Goal: Task Accomplishment & Management: Use online tool/utility

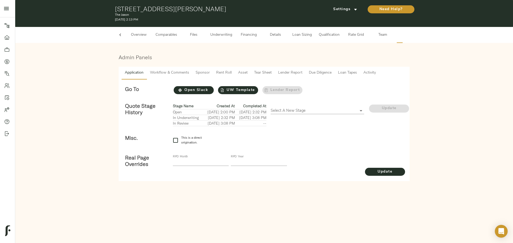
scroll to position [0, 21]
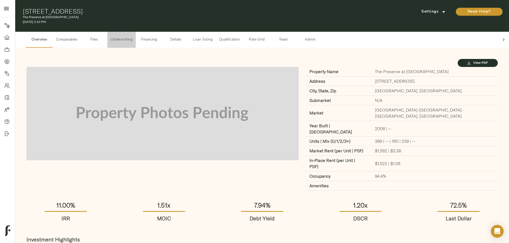
click at [132, 37] on span "Underwriting" at bounding box center [122, 40] width 22 height 7
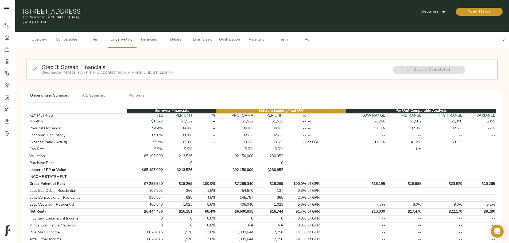
click at [498, 33] on div at bounding box center [503, 40] width 11 height 16
click at [323, 38] on button "Admin" at bounding box center [309, 40] width 27 height 16
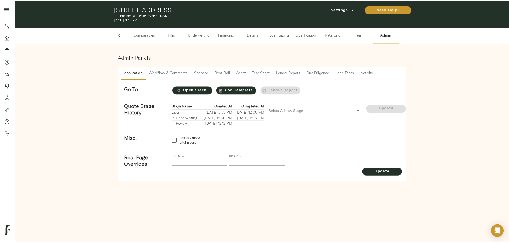
scroll to position [0, 21]
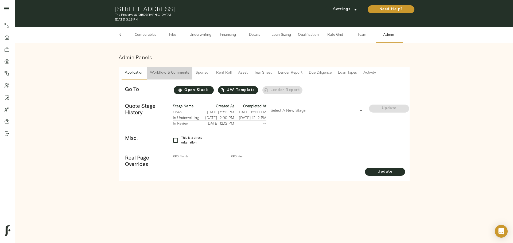
click at [179, 72] on span "Workflow & Comments" at bounding box center [169, 73] width 39 height 7
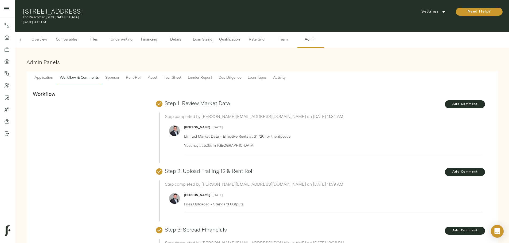
click at [132, 37] on span "Underwriting" at bounding box center [122, 40] width 22 height 7
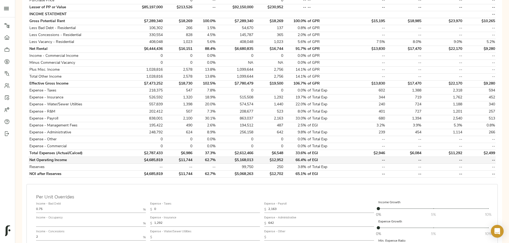
scroll to position [160, 0]
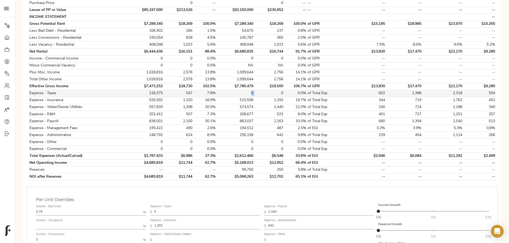
drag, startPoint x: 251, startPoint y: 86, endPoint x: 260, endPoint y: 86, distance: 8.5
click at [260, 90] on tr "Expense - Taxes 218,375 547 7.8% 0 0 0.0% of Total Exp 602 1,388 2,318 594" at bounding box center [262, 93] width 467 height 7
click at [260, 90] on td "0" at bounding box center [269, 93] width 30 height 7
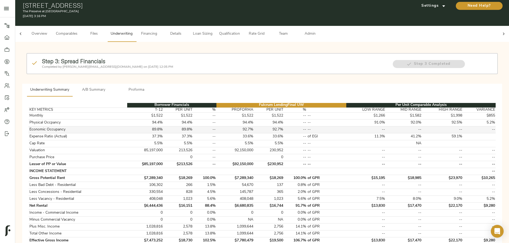
scroll to position [0, 0]
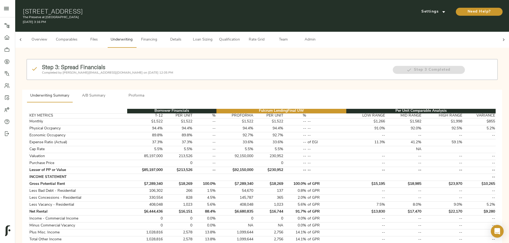
click at [26, 37] on div at bounding box center [20, 40] width 11 height 16
click at [49, 37] on span "Overview" at bounding box center [39, 40] width 20 height 7
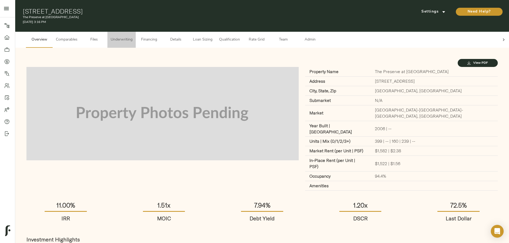
click at [136, 32] on button "Underwriting" at bounding box center [121, 40] width 28 height 16
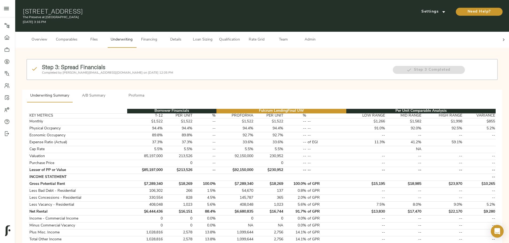
click at [501, 37] on icon at bounding box center [503, 39] width 5 height 5
click at [213, 37] on span "Loan Sizing" at bounding box center [202, 40] width 20 height 7
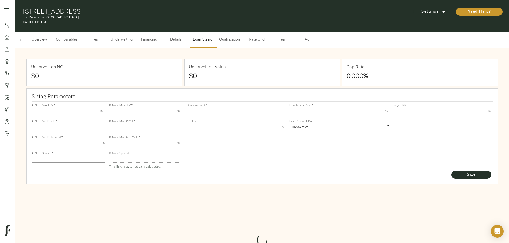
type input "55.000"
type input "1.4"
type input "10.00"
type input "220"
type input "80.000"
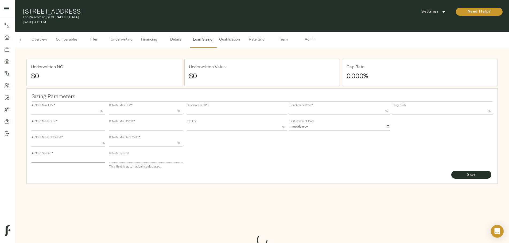
type input "1.0923"
type input "2.00"
type input "487.5918491268662"
type input "30"
type input "3.69"
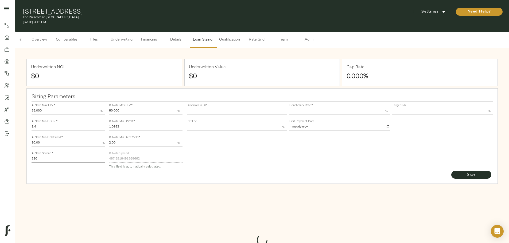
type input "11.00"
type input "1.00"
type input "2025-10-01"
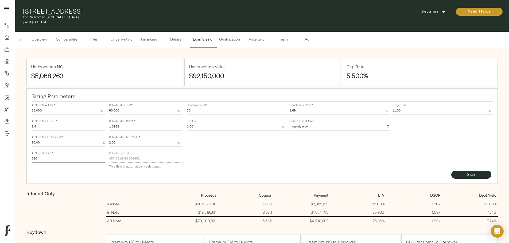
scroll to position [27, 0]
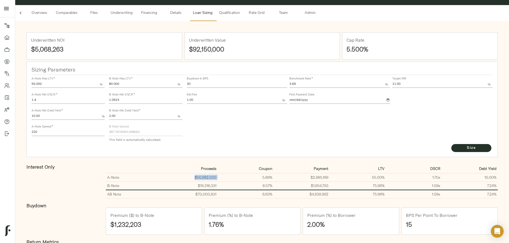
drag, startPoint x: 210, startPoint y: 171, endPoint x: 241, endPoint y: 171, distance: 30.2
click at [241, 173] on tr "A-Note $50,682,500 5.89% $2,985,199 55.00% 1.70 x 10.00%" at bounding box center [302, 177] width 392 height 8
click at [83, 161] on div "Underwritten NOI $5,068,263 Underwritten Value $92,150,000 Cap Rate 5.500% Sizi…" at bounding box center [262, 207] width 483 height 362
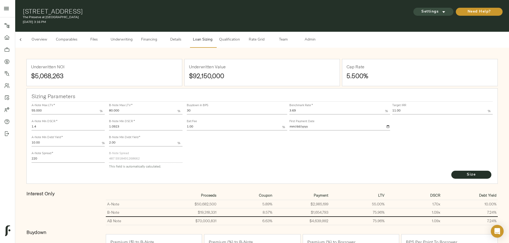
click at [441, 11] on icon "submit" at bounding box center [444, 12] width 6 height 6
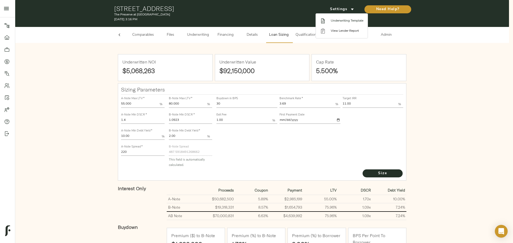
click at [348, 23] on span "Underwriting Template" at bounding box center [347, 20] width 33 height 5
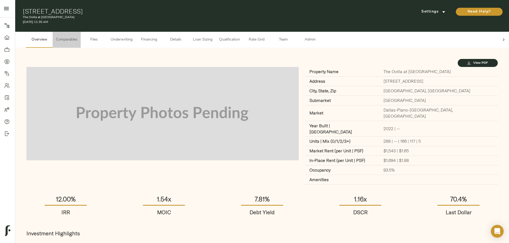
click at [77, 37] on span "Comparables" at bounding box center [67, 40] width 22 height 7
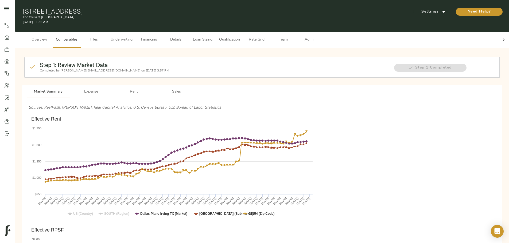
click at [132, 37] on span "Underwriting" at bounding box center [122, 40] width 22 height 7
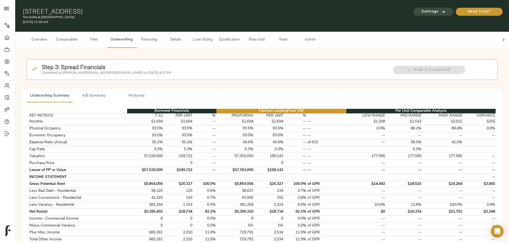
click at [418, 11] on span "Settings" at bounding box center [432, 12] width 29 height 7
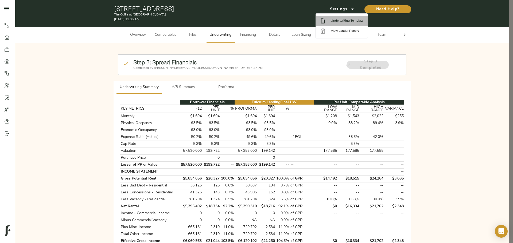
click at [346, 19] on span "Underwriting Template" at bounding box center [347, 20] width 33 height 5
click at [299, 40] on div at bounding box center [256, 121] width 513 height 243
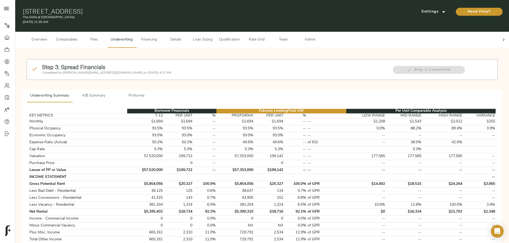
click at [213, 38] on span "Loan Sizing" at bounding box center [202, 40] width 20 height 7
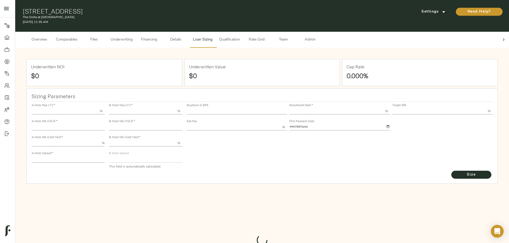
type input "55.000"
type input "1.4"
type input "10.00"
type input "220"
type input "80.000"
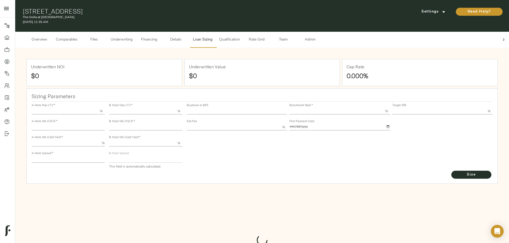
type input "1.03"
type input "2.00"
type input "515.7224400004546"
type input "45"
type input "3.65"
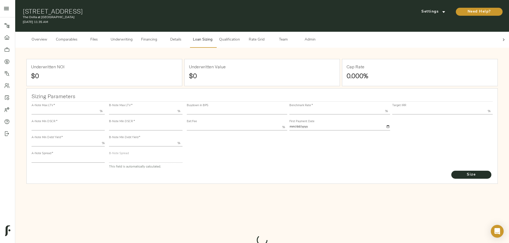
type input "12.00"
type input "1.00"
type input "2025-10-01"
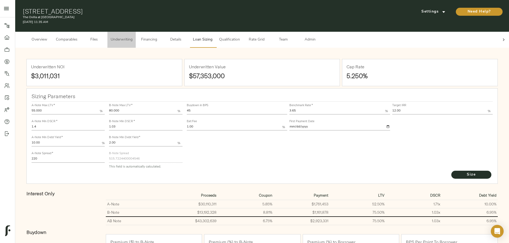
click at [132, 37] on span "Underwriting" at bounding box center [122, 40] width 22 height 7
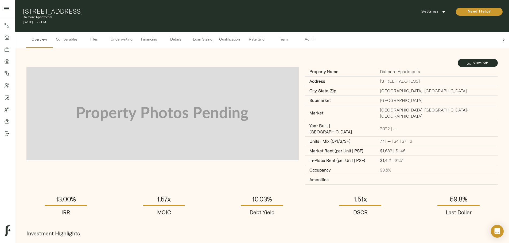
click at [132, 37] on span "Underwriting" at bounding box center [122, 40] width 22 height 7
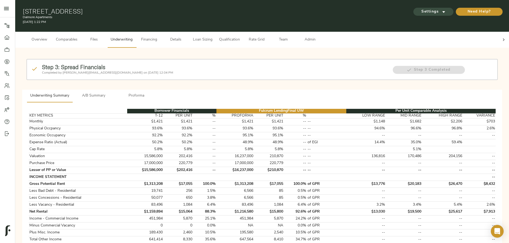
click at [413, 8] on button "Settings" at bounding box center [433, 12] width 40 height 8
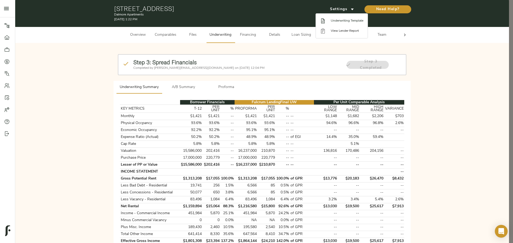
click at [350, 22] on span "Underwriting Template" at bounding box center [347, 20] width 33 height 5
click at [69, 77] on div at bounding box center [256, 121] width 513 height 243
